Goal: Information Seeking & Learning: Learn about a topic

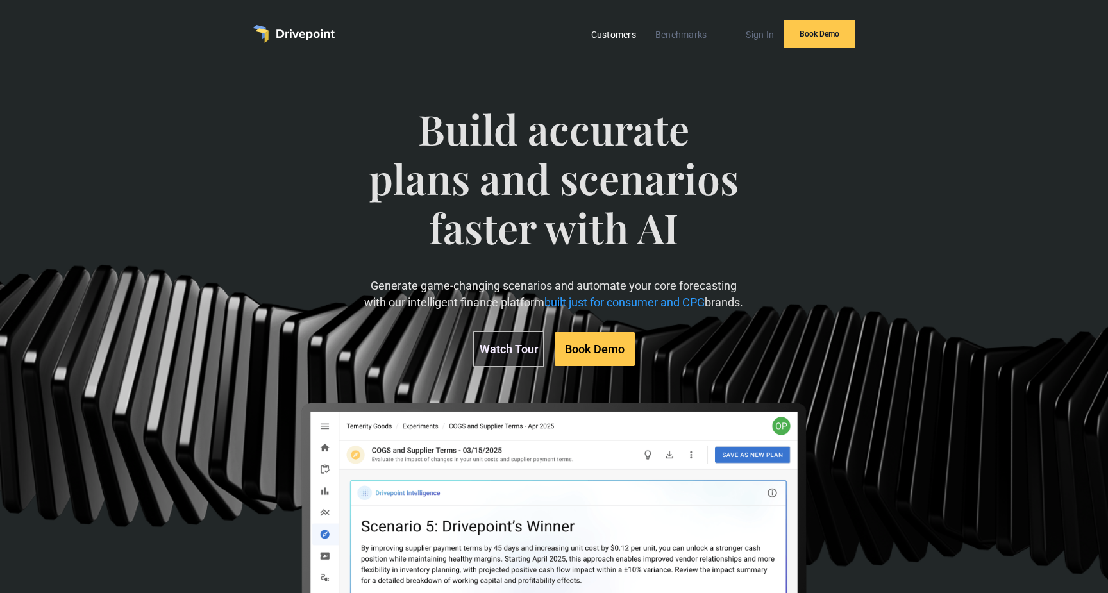
click at [626, 37] on link "Customers" at bounding box center [614, 34] width 58 height 17
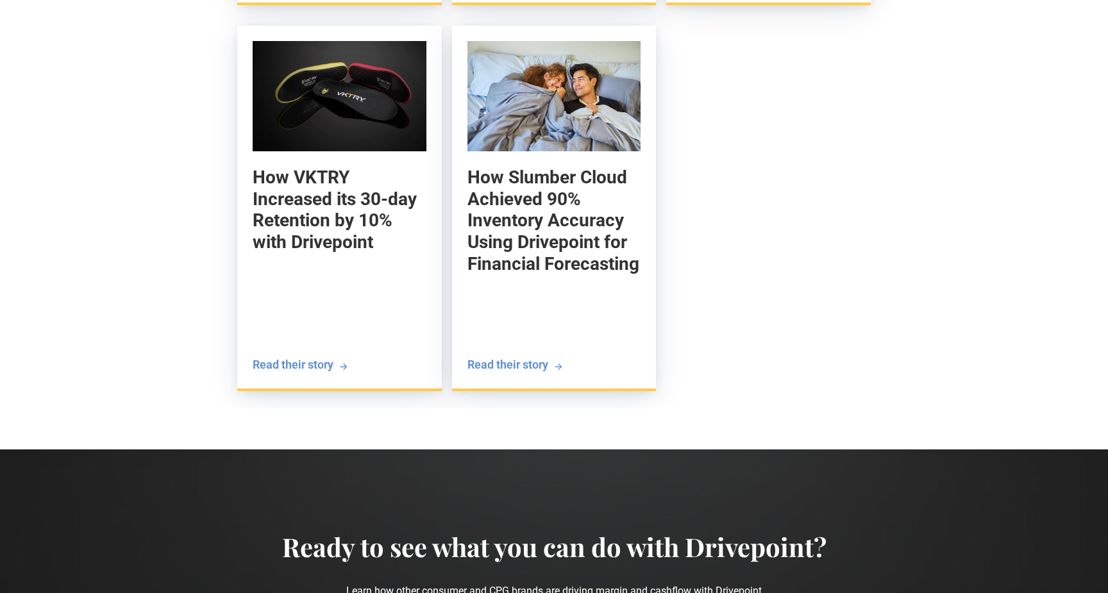
scroll to position [1818, 0]
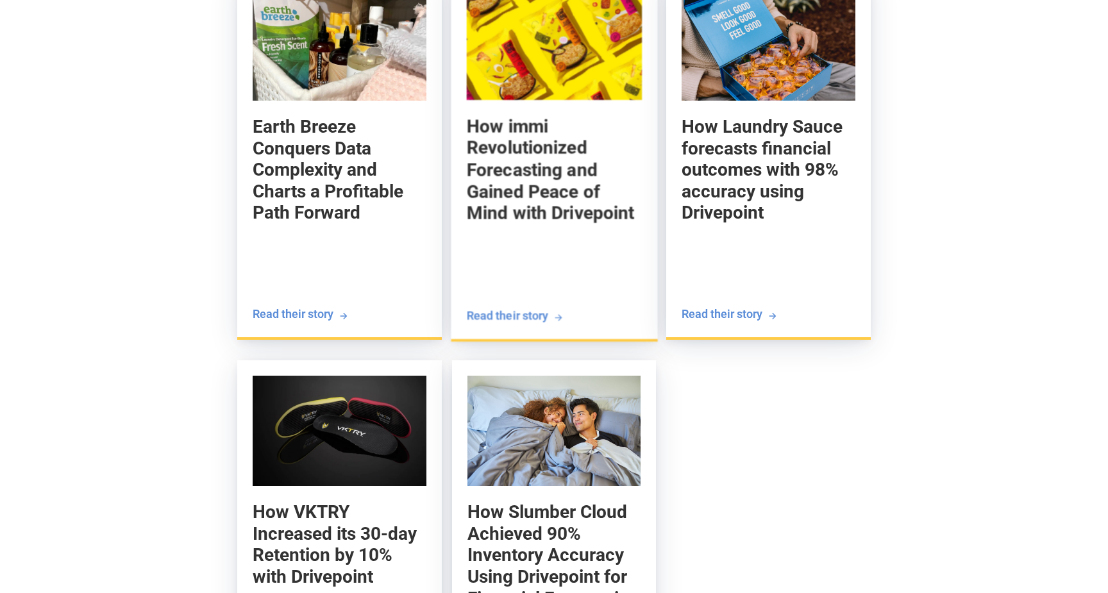
click at [561, 87] on img at bounding box center [554, 45] width 176 height 112
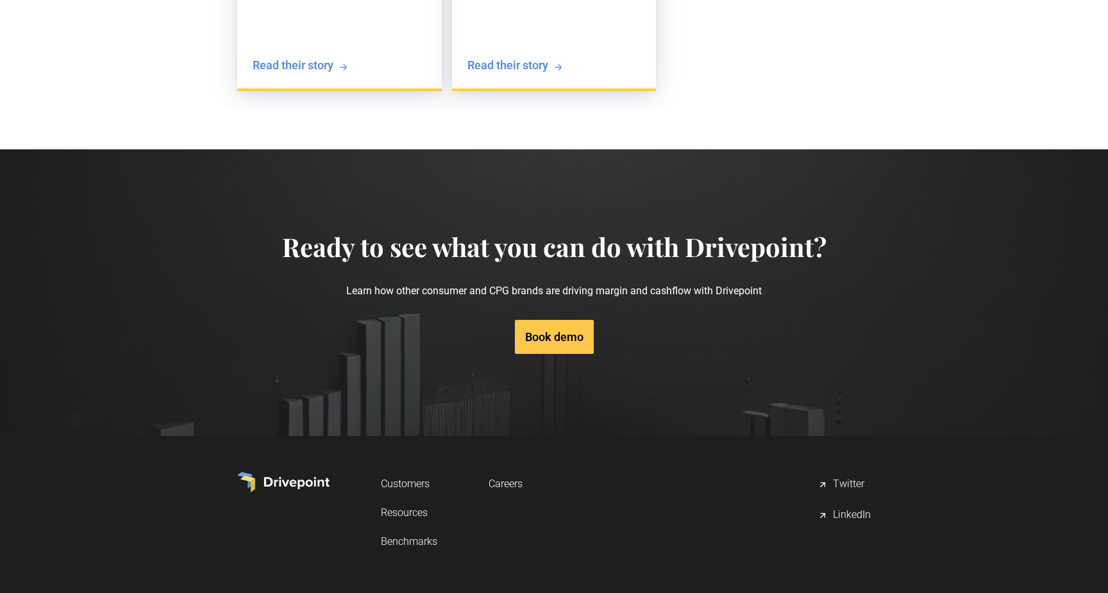
scroll to position [4903, 0]
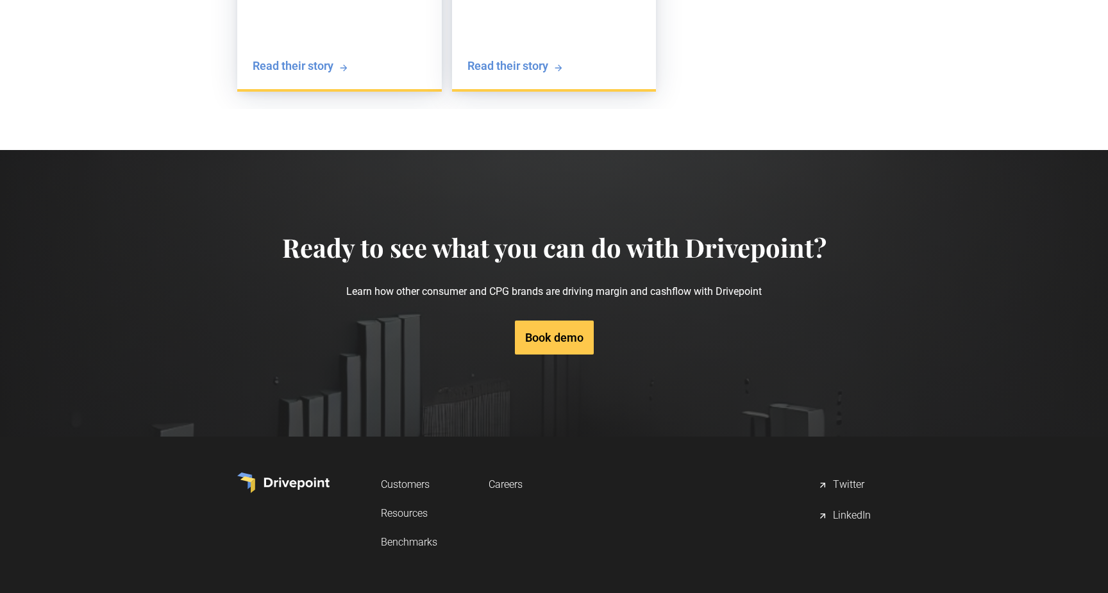
click at [416, 502] on link "Resources" at bounding box center [409, 514] width 56 height 24
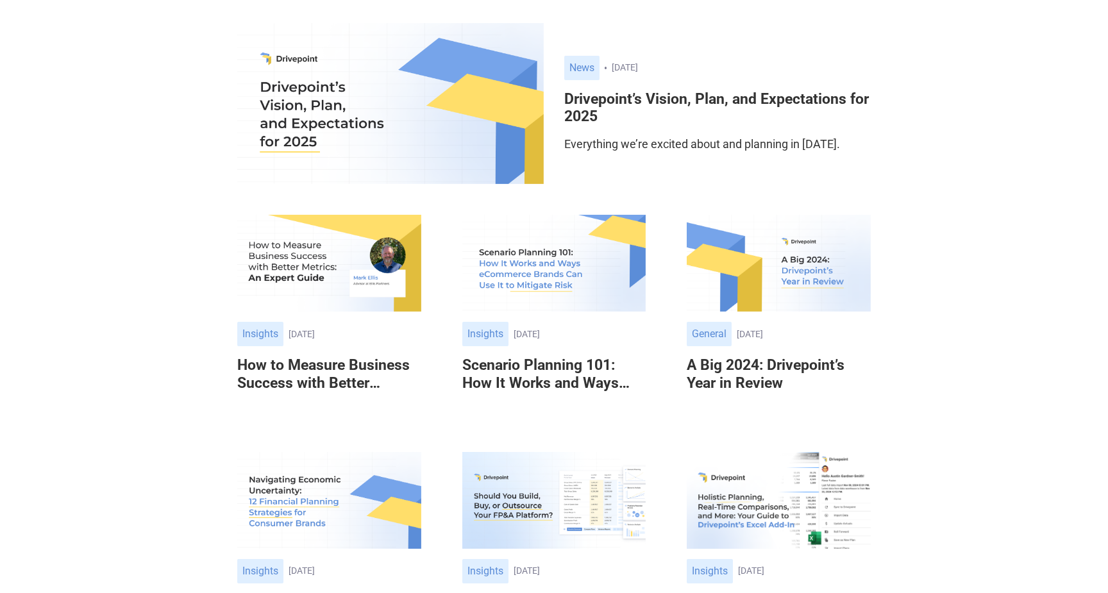
scroll to position [193, 0]
click at [439, 132] on img at bounding box center [390, 102] width 307 height 161
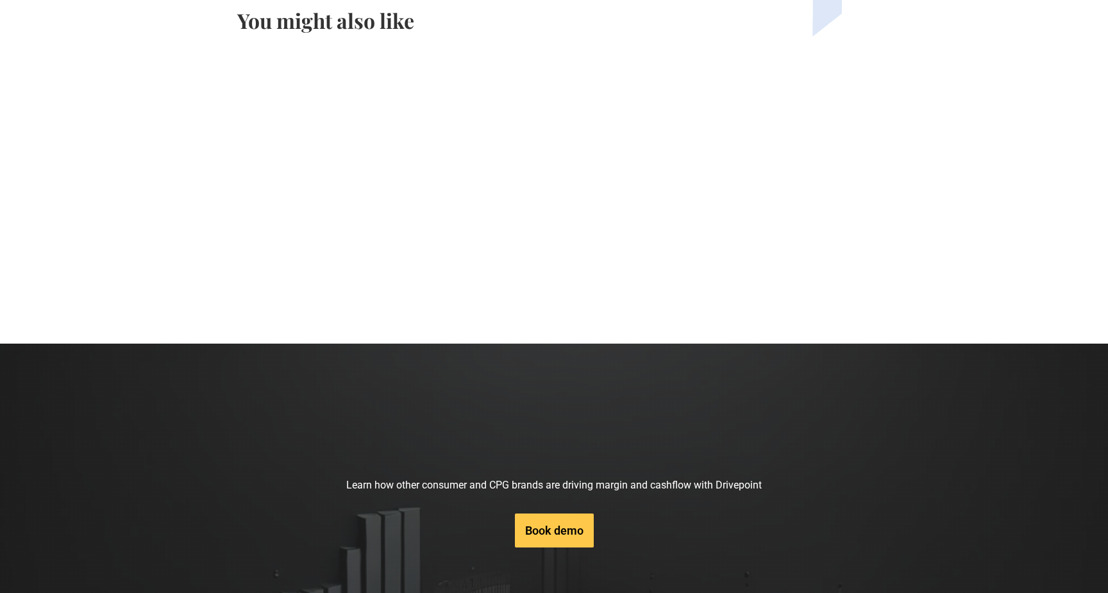
scroll to position [2677, 0]
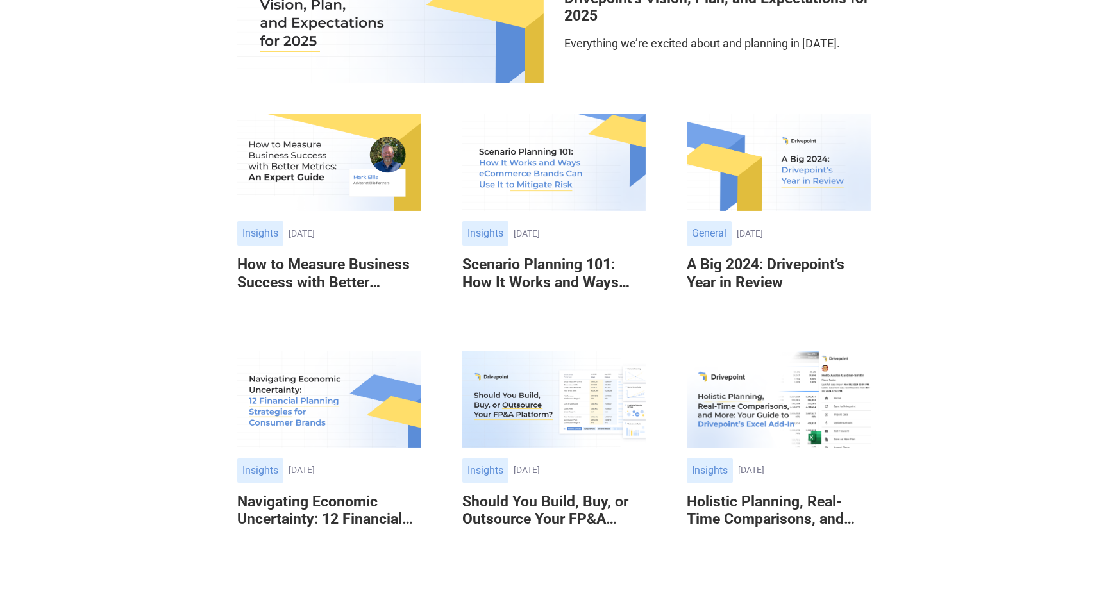
scroll to position [296, 0]
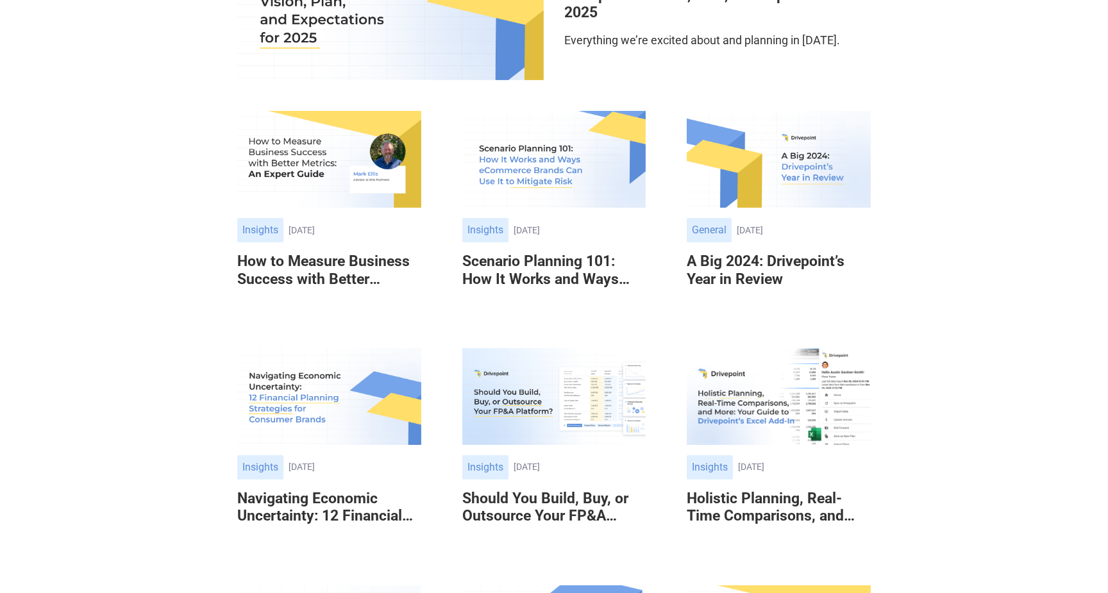
click at [532, 164] on img at bounding box center [554, 159] width 184 height 97
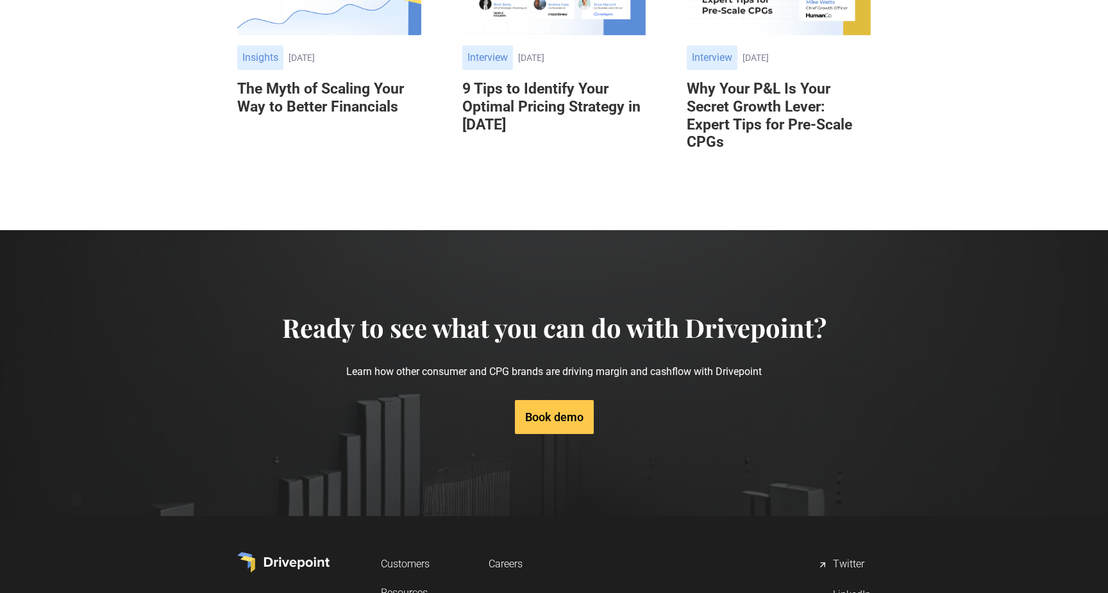
scroll to position [8470, 0]
